Goal: Book appointment/travel/reservation

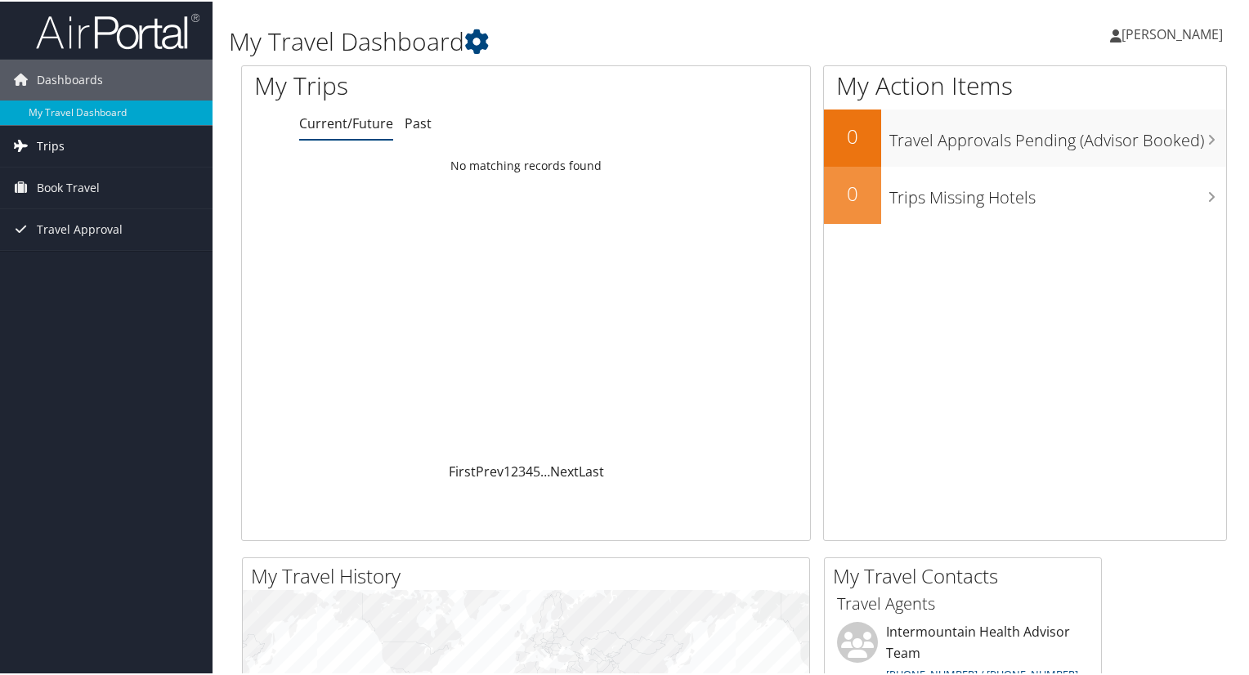
click at [46, 145] on span "Trips" at bounding box center [51, 144] width 28 height 41
click at [83, 257] on span "Book Travel" at bounding box center [68, 259] width 63 height 41
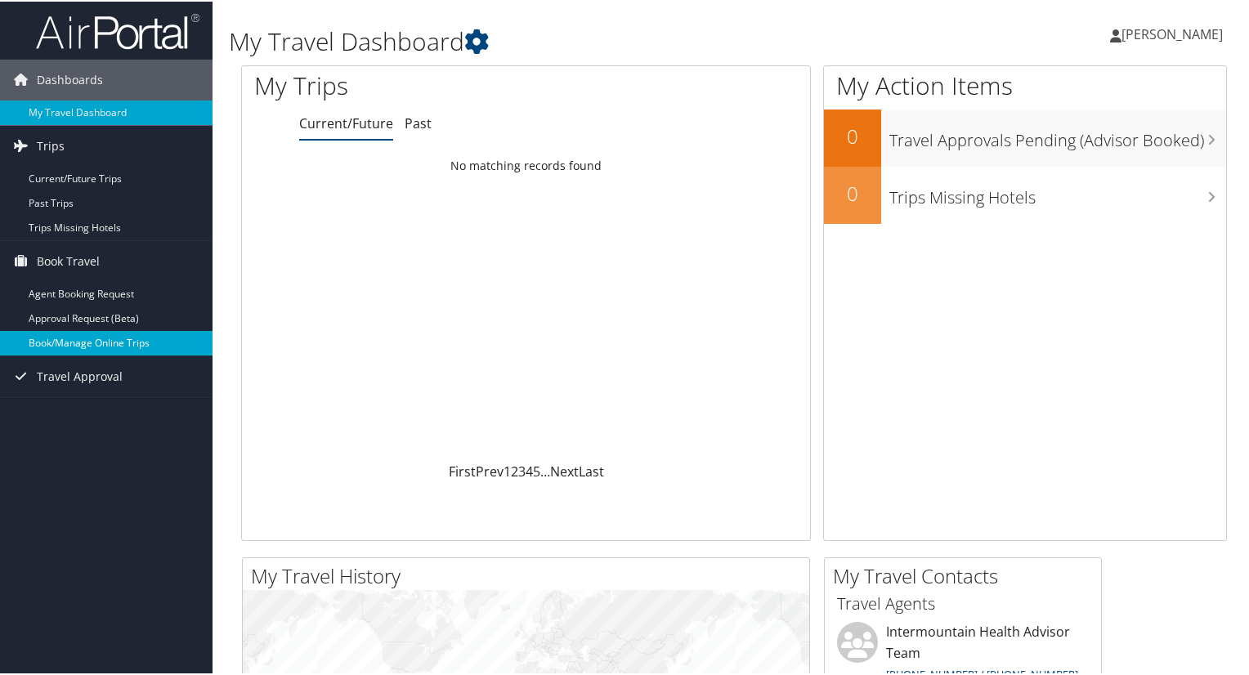
click at [86, 347] on link "Book/Manage Online Trips" at bounding box center [106, 341] width 212 height 25
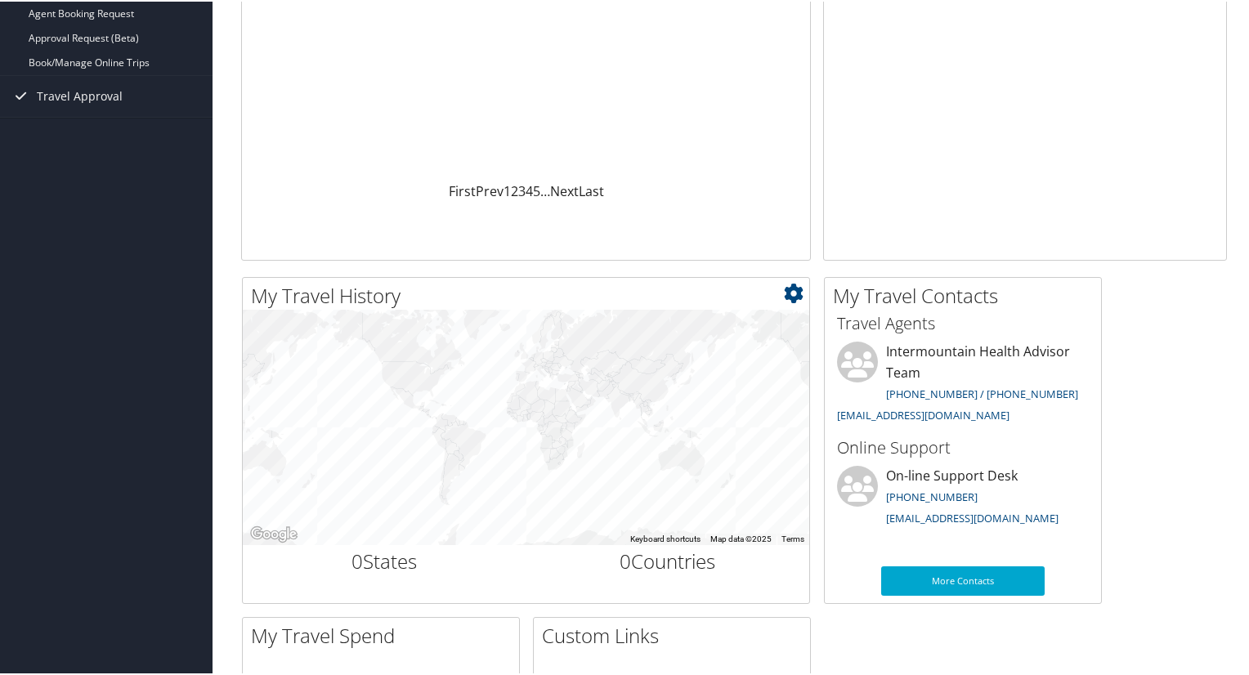
scroll to position [284, 0]
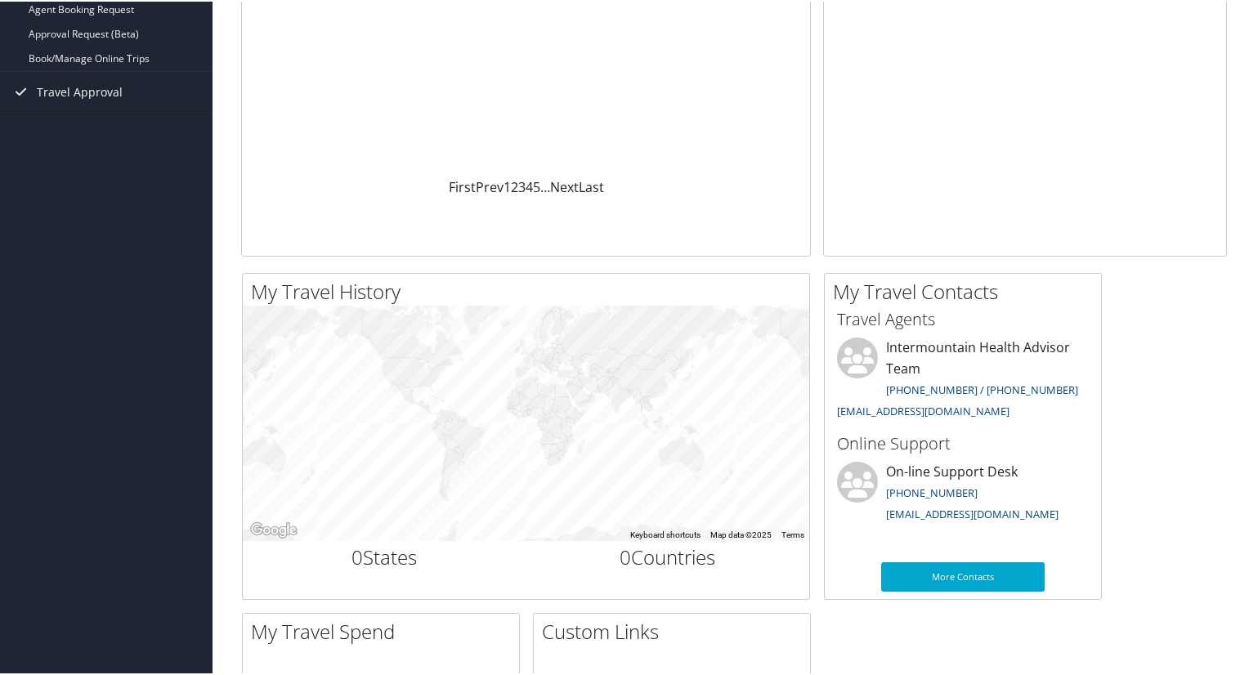
click at [1213, 292] on div "My Travel History Small Medium Large ← Move left → Move right ↑ Move up ↓ Move …" at bounding box center [734, 604] width 1010 height 667
click at [1209, 426] on div "My Travel History Small Medium Large ← Move left → Move right ↑ Move up ↓ Move …" at bounding box center [734, 604] width 1010 height 667
